Goal: Task Accomplishment & Management: Complete application form

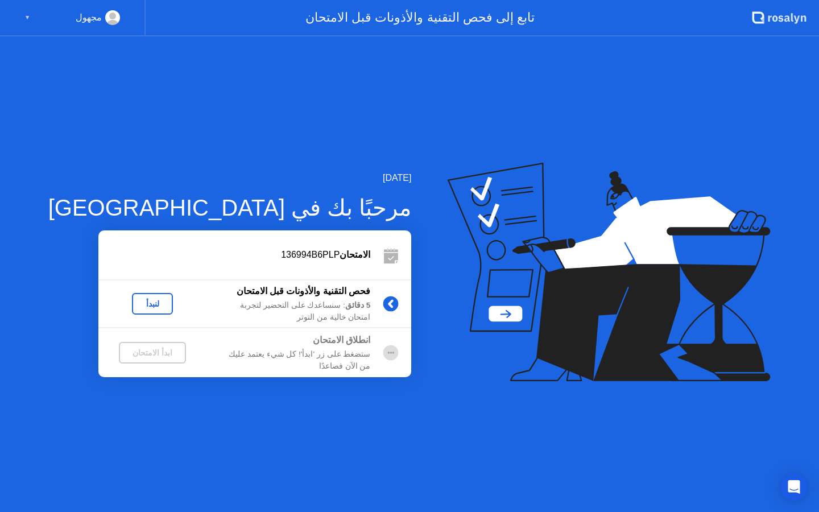
click at [137, 304] on div "لنبدأ" at bounding box center [153, 303] width 32 height 9
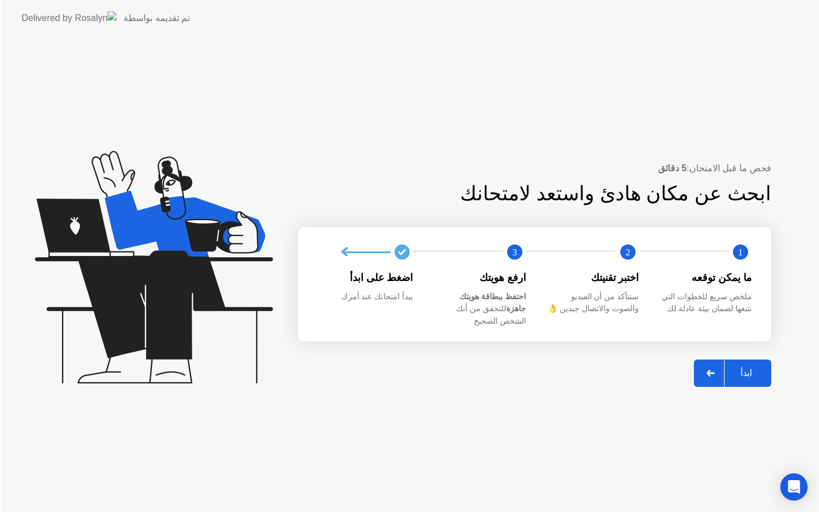
click at [123, 304] on icon at bounding box center [154, 267] width 238 height 233
click at [739, 370] on div "ابدأ" at bounding box center [745, 372] width 43 height 11
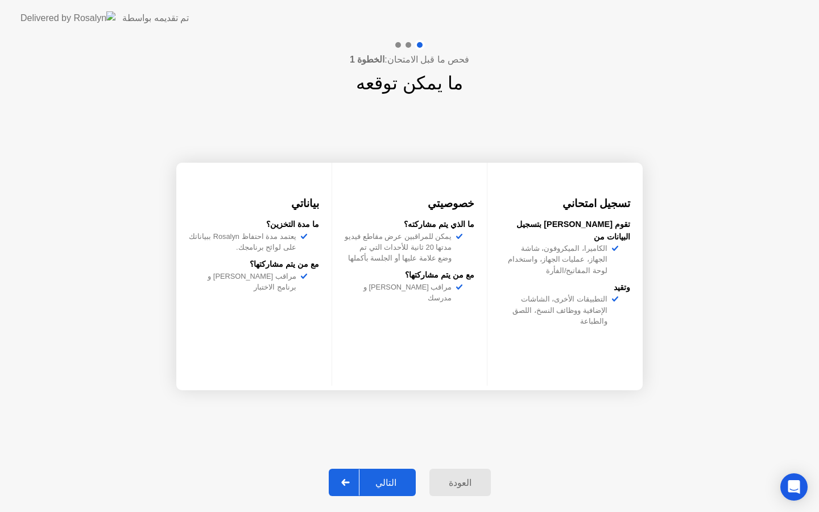
click at [381, 477] on div "التالي" at bounding box center [386, 482] width 53 height 11
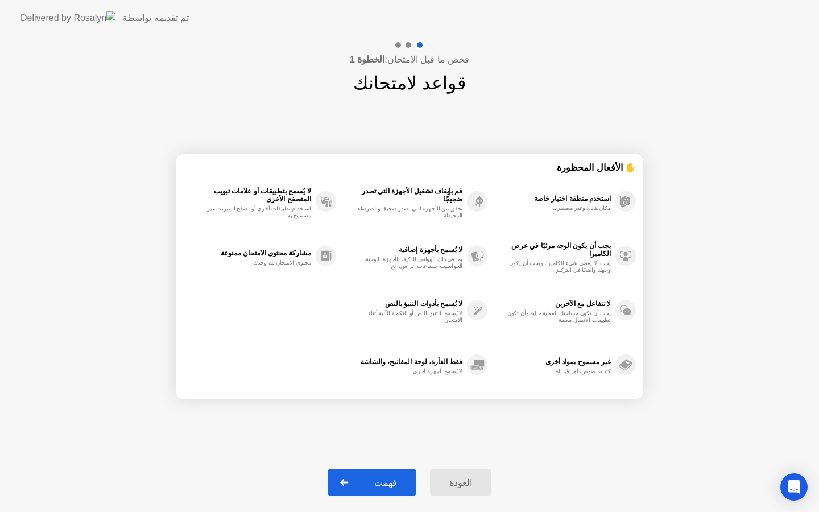
click at [390, 481] on div "فهمت" at bounding box center [385, 482] width 55 height 11
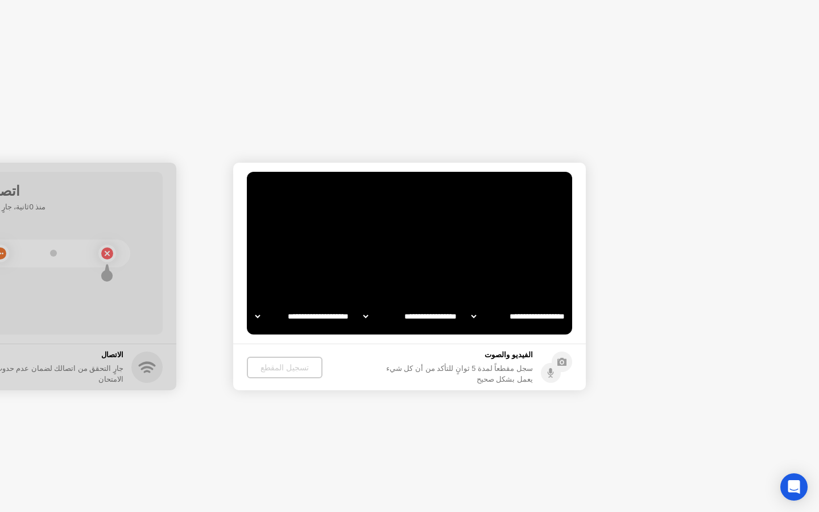
select select "**********"
select select "*******"
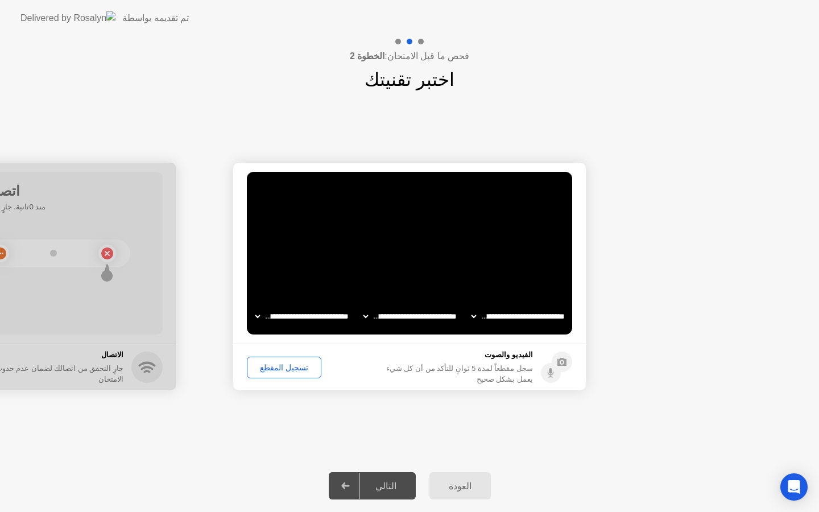
click at [387, 487] on div "التالي" at bounding box center [386, 486] width 53 height 11
click at [278, 371] on div "تسجيل المقطع" at bounding box center [284, 367] width 67 height 9
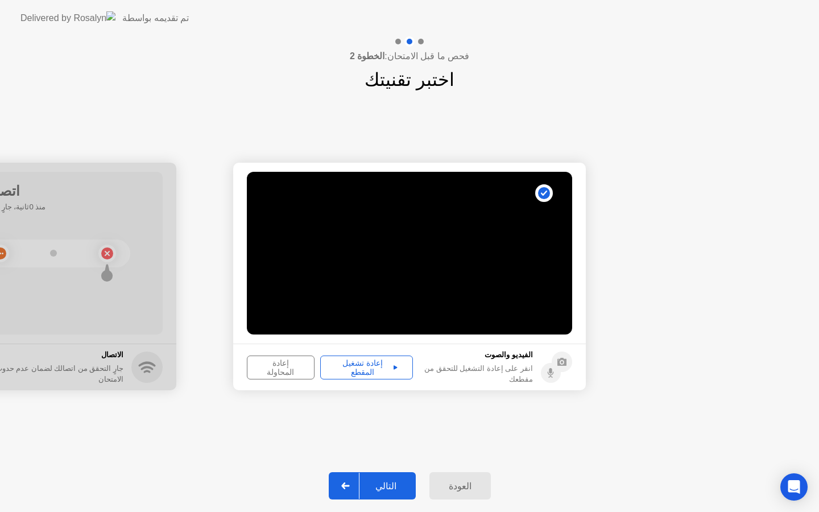
click at [364, 365] on div "إعادة تشغيل المقطع" at bounding box center [366, 367] width 85 height 18
click at [394, 367] on div "إعادة تشغيل المقطع" at bounding box center [366, 367] width 85 height 18
click at [390, 487] on div "التالي" at bounding box center [386, 486] width 53 height 11
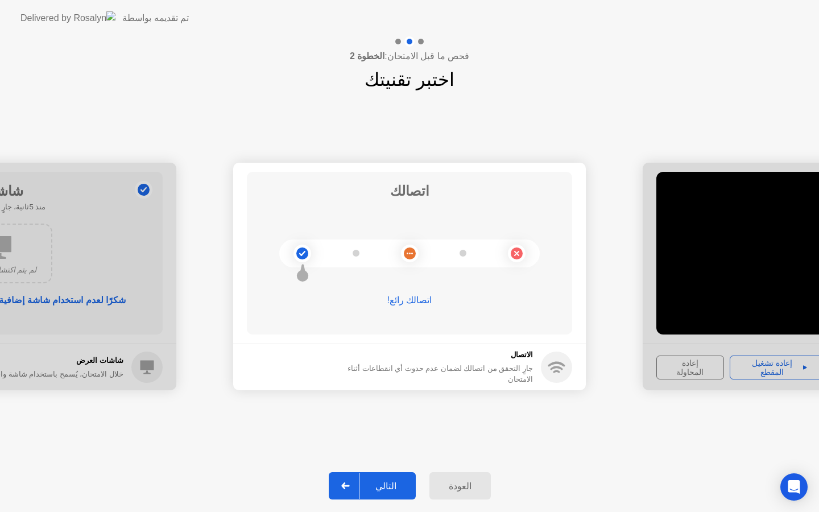
click at [391, 489] on div "التالي" at bounding box center [386, 486] width 53 height 11
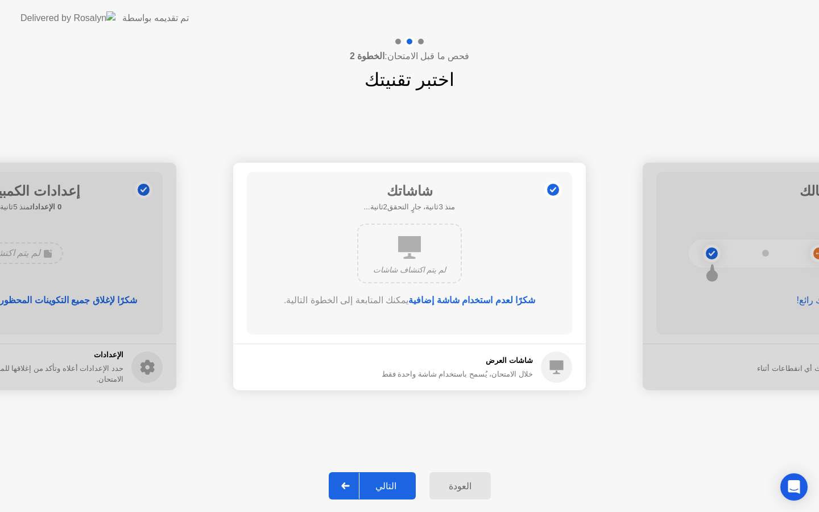
click at [392, 484] on div "التالي" at bounding box center [386, 486] width 53 height 11
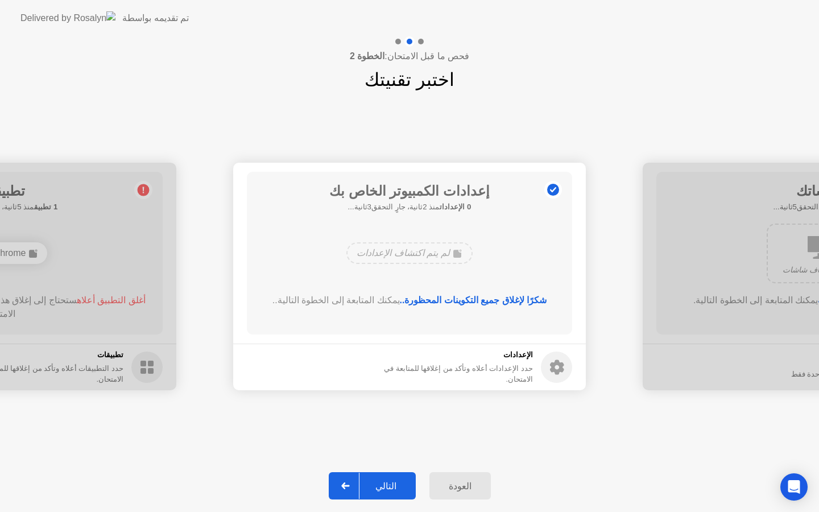
click at [392, 484] on div "التالي" at bounding box center [386, 486] width 53 height 11
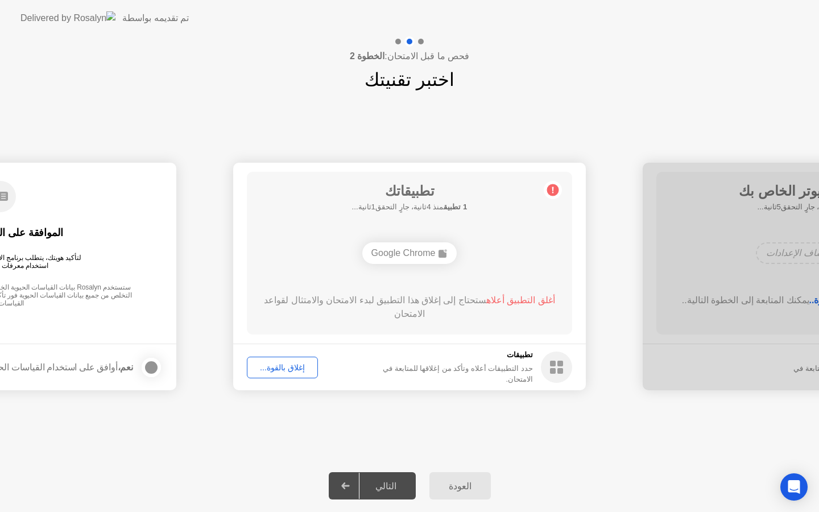
click at [392, 484] on div "التالي" at bounding box center [386, 486] width 53 height 11
click at [392, 483] on div "التالي" at bounding box center [386, 486] width 53 height 11
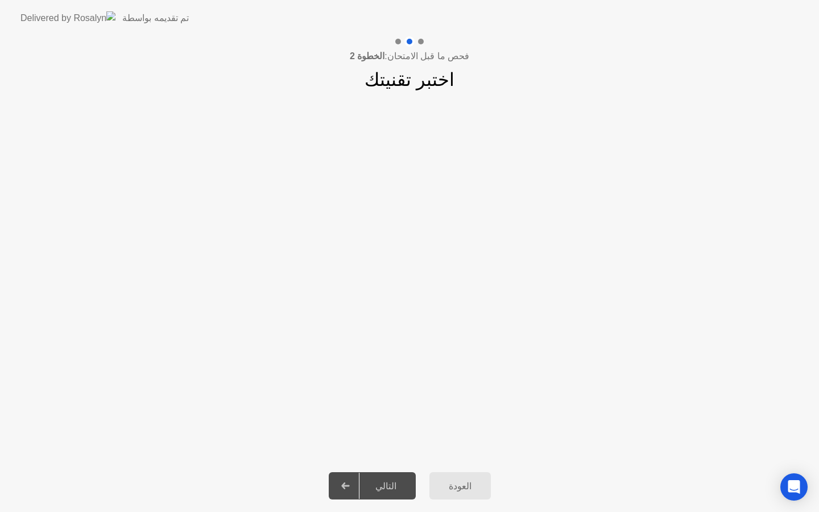
click at [380, 490] on div "التالي" at bounding box center [386, 486] width 53 height 11
click at [411, 85] on h1 "اختبر تقنيتك" at bounding box center [410, 79] width 90 height 27
click at [365, 489] on div "التالي" at bounding box center [386, 486] width 53 height 11
click at [340, 482] on div at bounding box center [345, 486] width 27 height 26
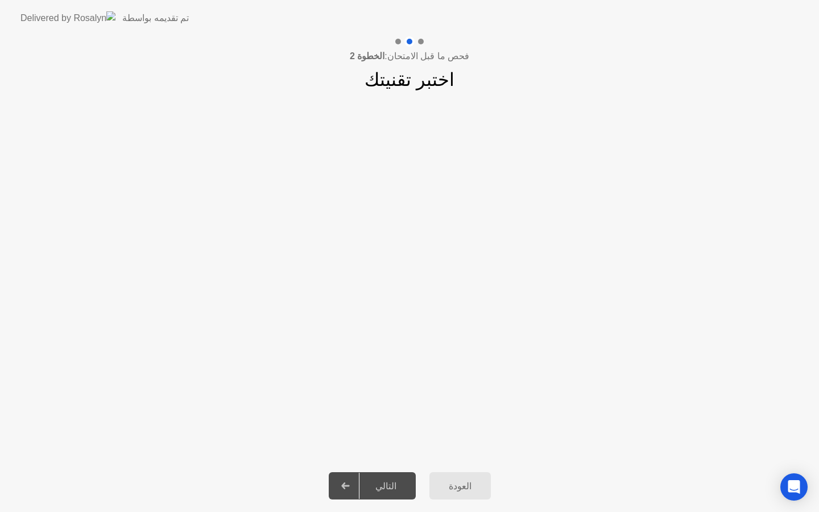
click at [340, 482] on div at bounding box center [345, 486] width 27 height 26
click at [350, 488] on icon at bounding box center [345, 485] width 9 height 7
click at [399, 481] on div "التالي" at bounding box center [386, 486] width 53 height 11
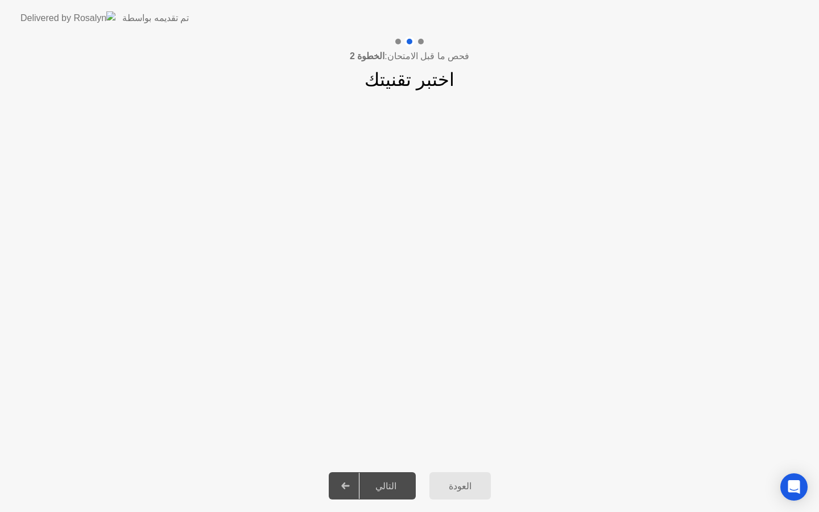
click at [457, 486] on div "العودة" at bounding box center [460, 486] width 55 height 11
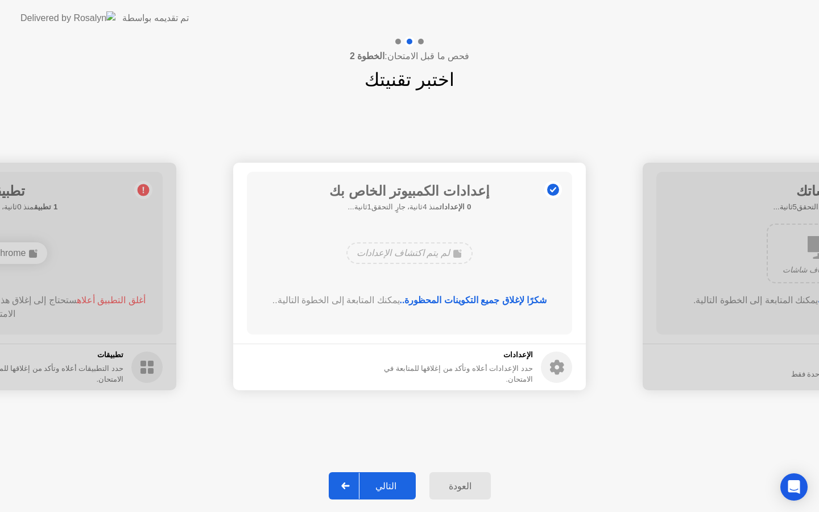
click at [350, 486] on icon at bounding box center [345, 485] width 9 height 7
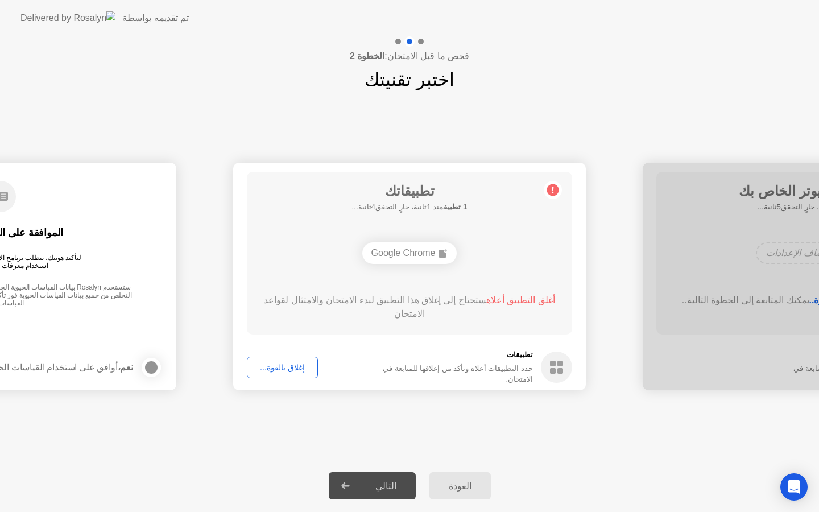
click at [283, 364] on div "إغلاق بالقوة..." at bounding box center [282, 367] width 63 height 9
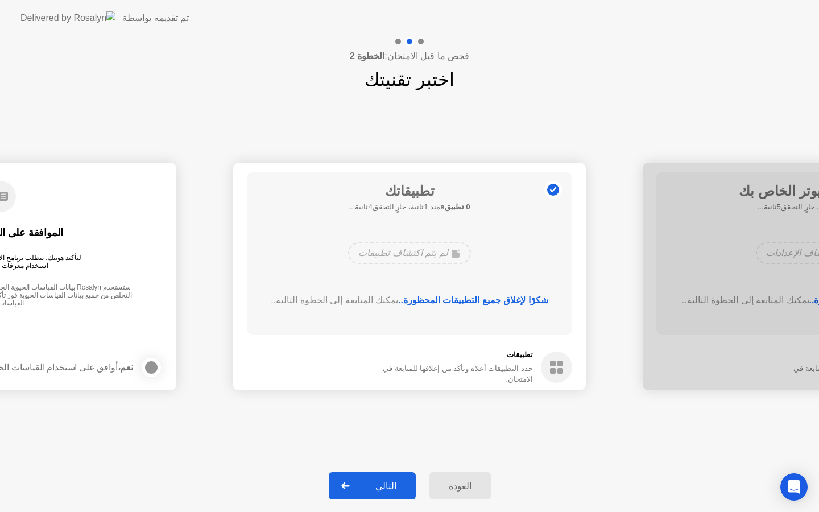
click at [345, 480] on div at bounding box center [345, 486] width 27 height 26
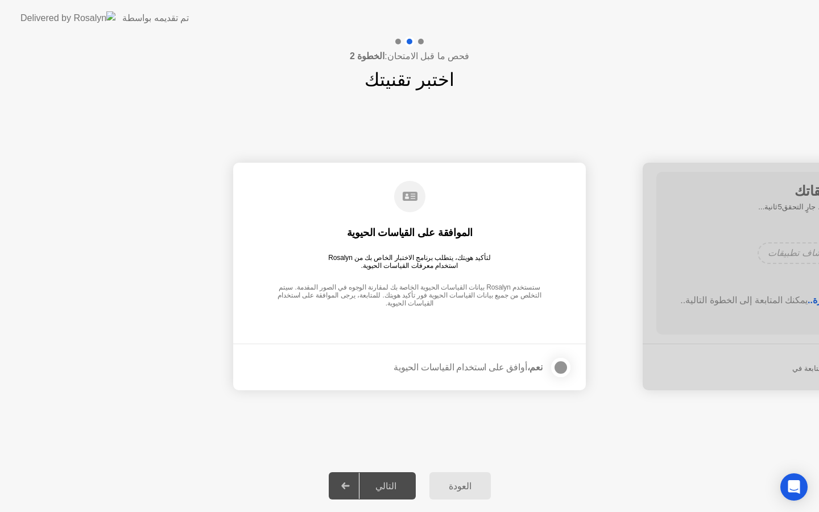
click at [561, 368] on div at bounding box center [561, 368] width 14 height 14
click at [347, 482] on div at bounding box center [345, 486] width 27 height 26
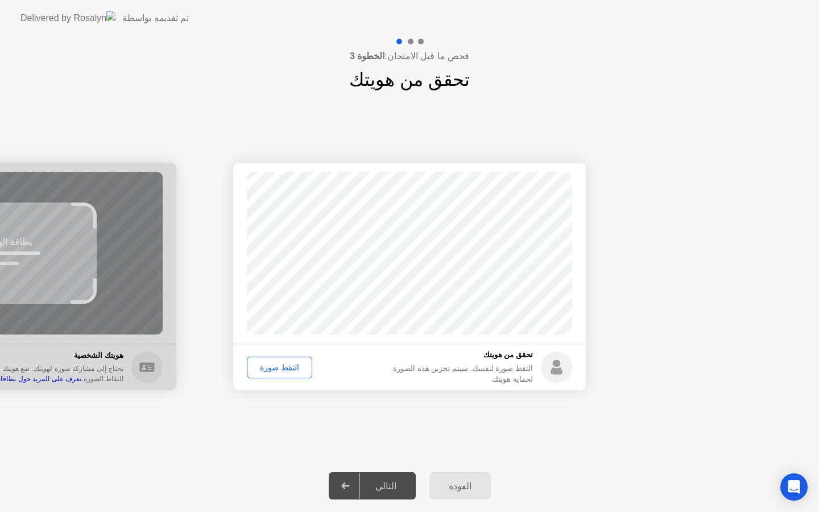
click at [271, 364] on div "التقط صورة" at bounding box center [279, 367] width 57 height 9
click at [271, 364] on div "إعادة الالتقاط" at bounding box center [282, 367] width 62 height 9
click at [379, 489] on div "التالي" at bounding box center [386, 486] width 53 height 11
click at [347, 485] on icon at bounding box center [345, 485] width 8 height 7
click at [286, 365] on div "التقط صورة" at bounding box center [279, 367] width 57 height 9
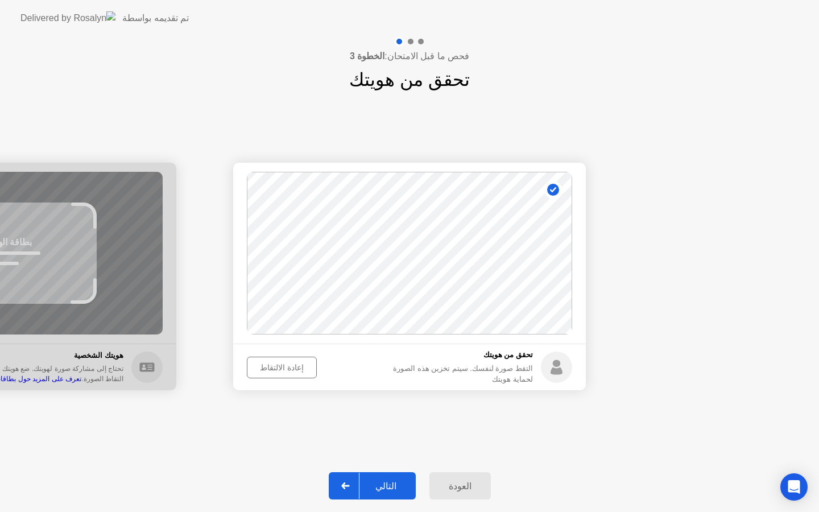
click at [350, 484] on icon at bounding box center [345, 485] width 9 height 7
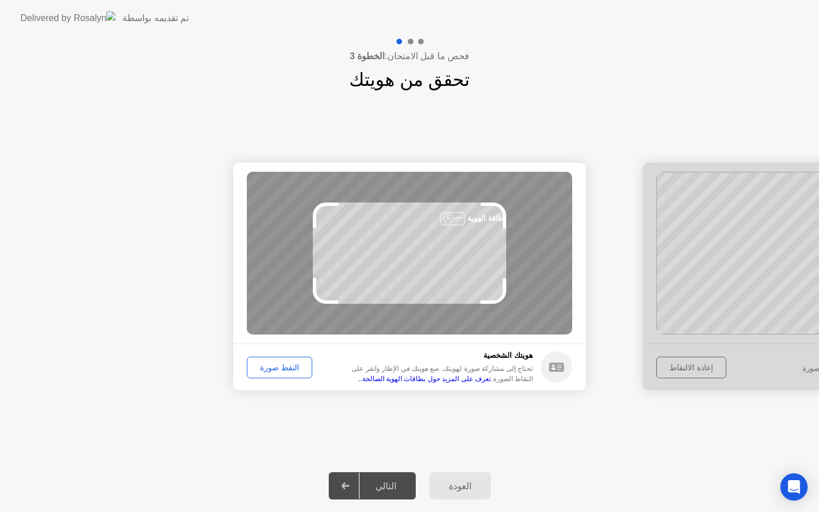
click at [282, 361] on button "التقط صورة" at bounding box center [279, 368] width 65 height 22
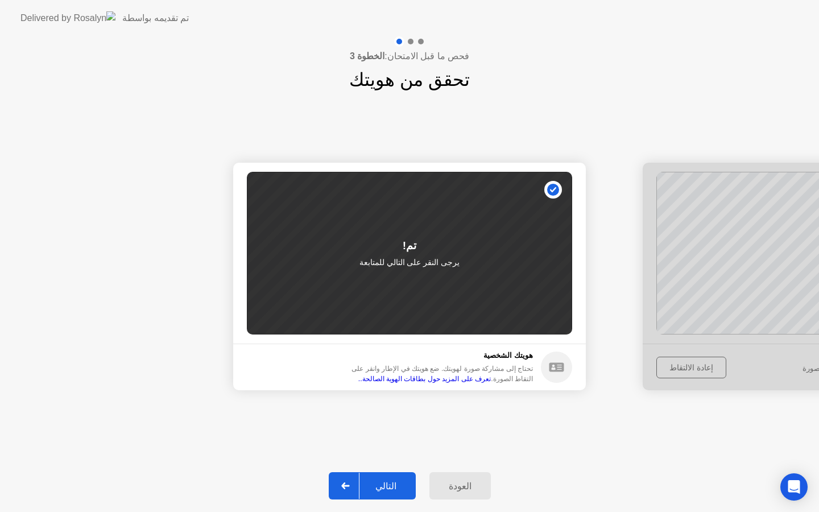
click at [344, 481] on div at bounding box center [345, 486] width 27 height 26
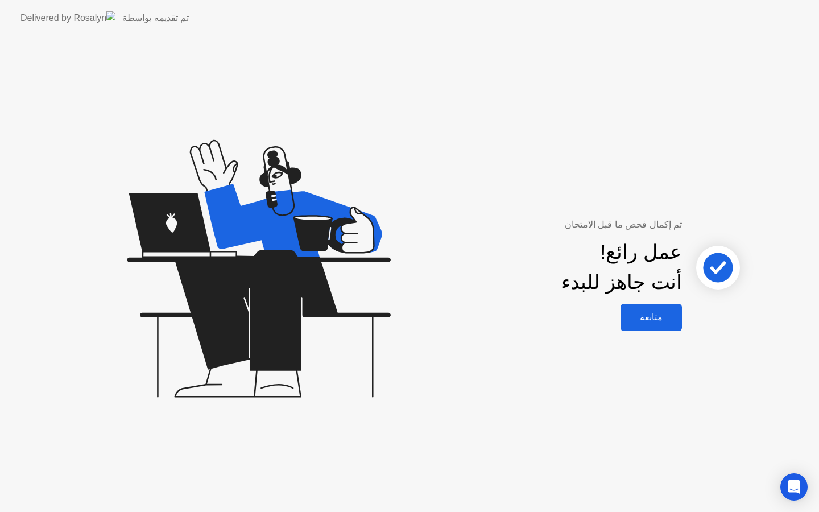
click at [659, 317] on div "متابعة" at bounding box center [651, 317] width 55 height 11
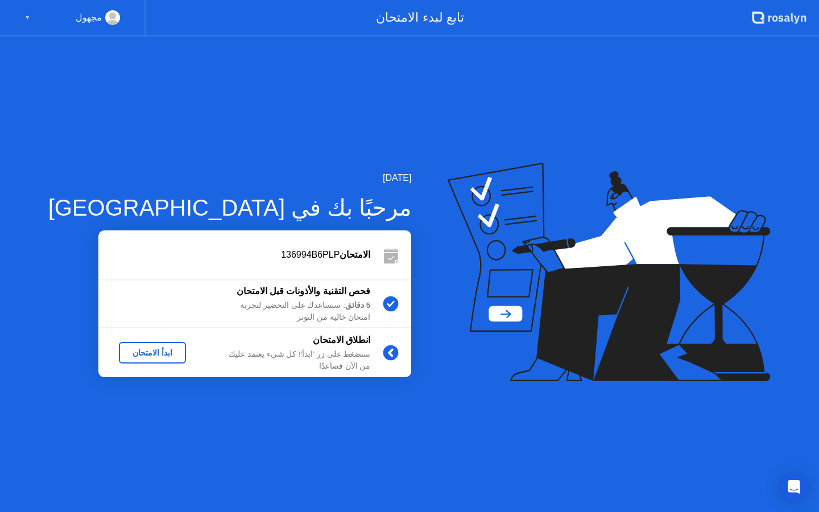
click at [123, 356] on div "ابدأ الامتحان" at bounding box center [152, 352] width 58 height 9
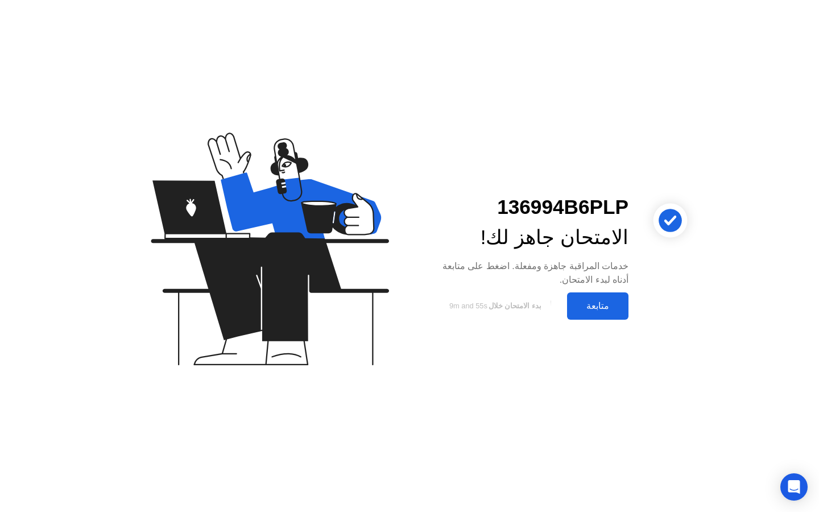
click at [601, 304] on div "متابعة" at bounding box center [598, 305] width 55 height 11
